Goal: Task Accomplishment & Management: Manage account settings

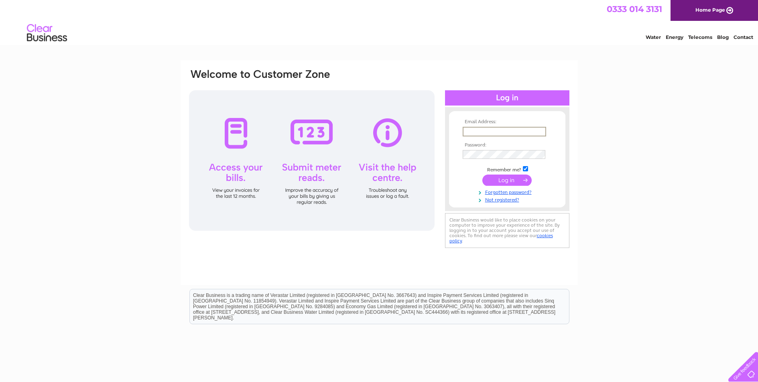
click at [516, 130] on input "text" at bounding box center [504, 132] width 83 height 10
type input "sbz_aisha@yahoo.co.uk"
click at [524, 169] on input "checkbox" at bounding box center [525, 167] width 5 height 5
checkbox input "false"
click at [522, 177] on input "submit" at bounding box center [507, 179] width 49 height 11
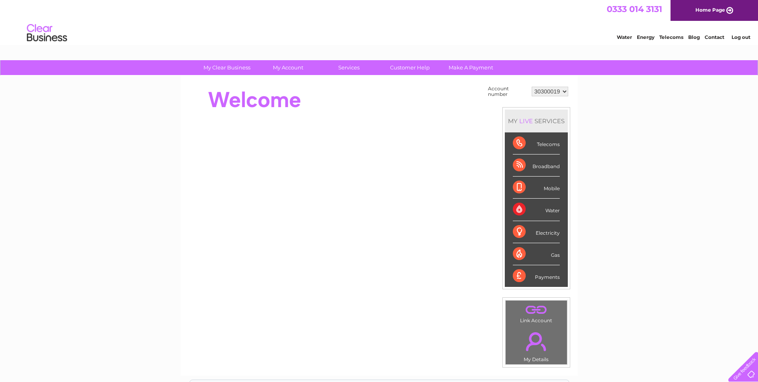
click at [548, 94] on select "30300019 30313506" at bounding box center [550, 92] width 37 height 10
select select "30313506"
click at [532, 87] on select "30300019 30313506" at bounding box center [550, 92] width 37 height 10
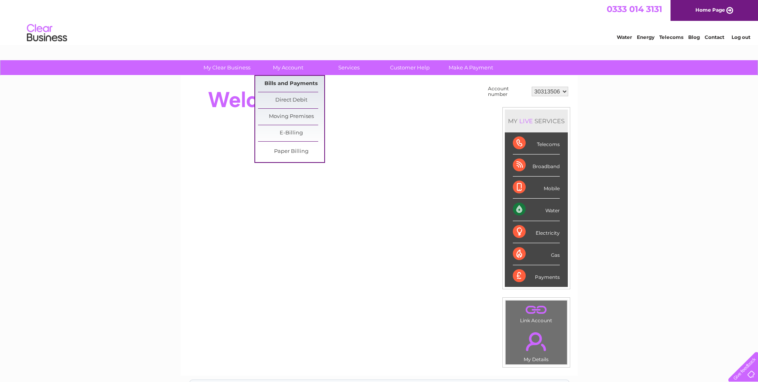
click at [291, 81] on link "Bills and Payments" at bounding box center [291, 84] width 66 height 16
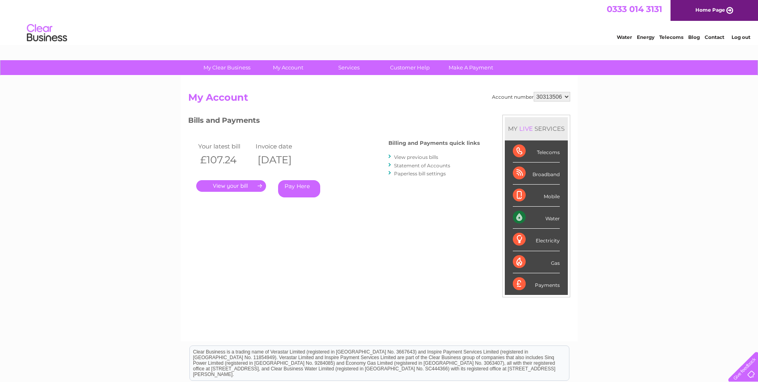
click at [255, 190] on link "." at bounding box center [231, 186] width 70 height 12
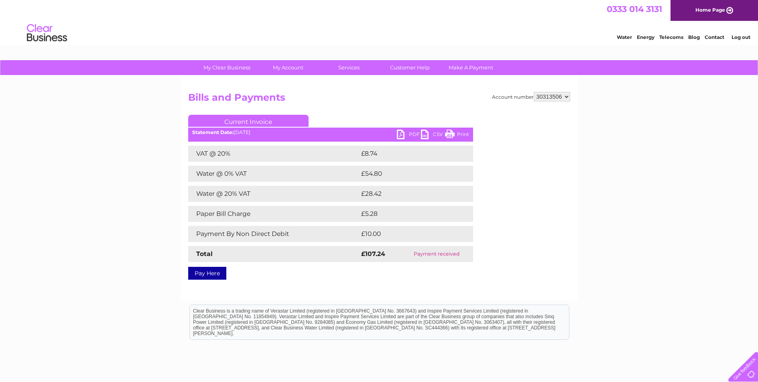
click at [747, 39] on link "Log out" at bounding box center [741, 37] width 19 height 6
